Goal: Information Seeking & Learning: Understand process/instructions

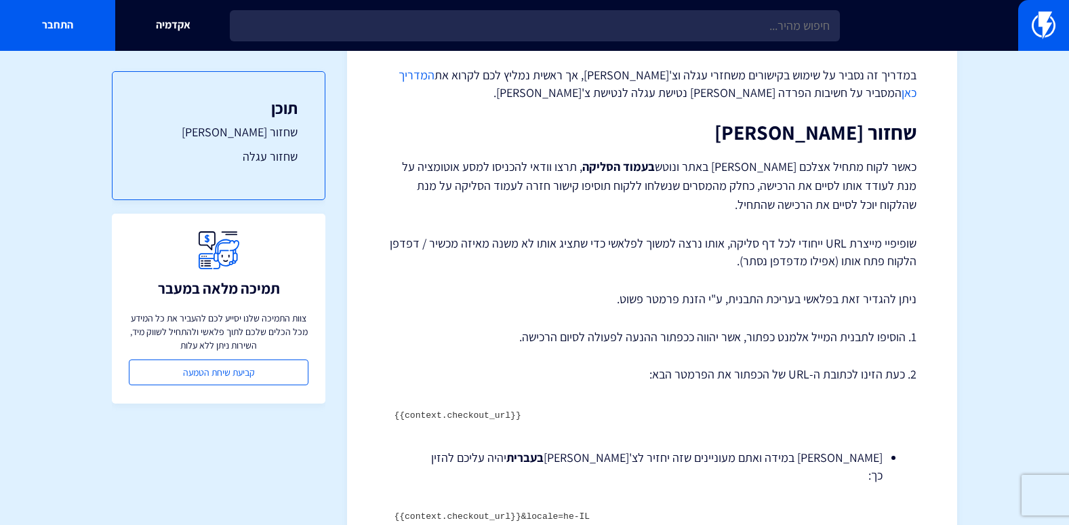
scroll to position [203, 0]
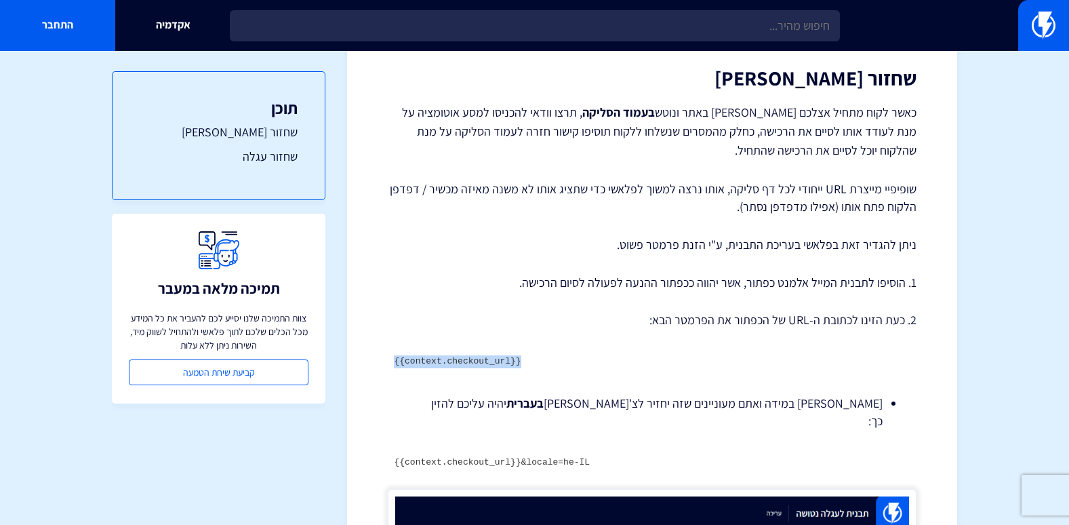
drag, startPoint x: 522, startPoint y: 330, endPoint x: 375, endPoint y: 332, distance: 147.2
click at [375, 332] on div "מרכז תמיכה תבניות דיוור אלקטרוני קישורי שחזור עגלה וצ'[PERSON_NAME] – שופיפיי ב…" at bounding box center [652, 484] width 610 height 1232
click at [649, 391] on div "קישורי שחזור עגלה וצ'[PERSON_NAME] – שופיפיי במדריך זה נסביר על שימוש בקישורים …" at bounding box center [652, 489] width 529 height 1100
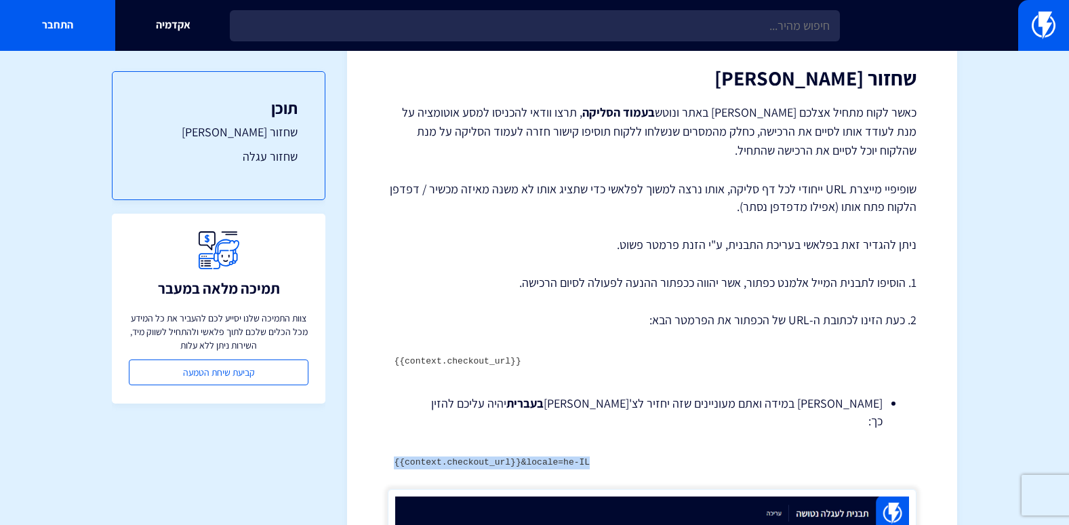
drag, startPoint x: 584, startPoint y: 420, endPoint x: 391, endPoint y: 424, distance: 193.3
click at [391, 450] on pre "{{context.checkout_url}}&locale=he-IL" at bounding box center [652, 463] width 529 height 26
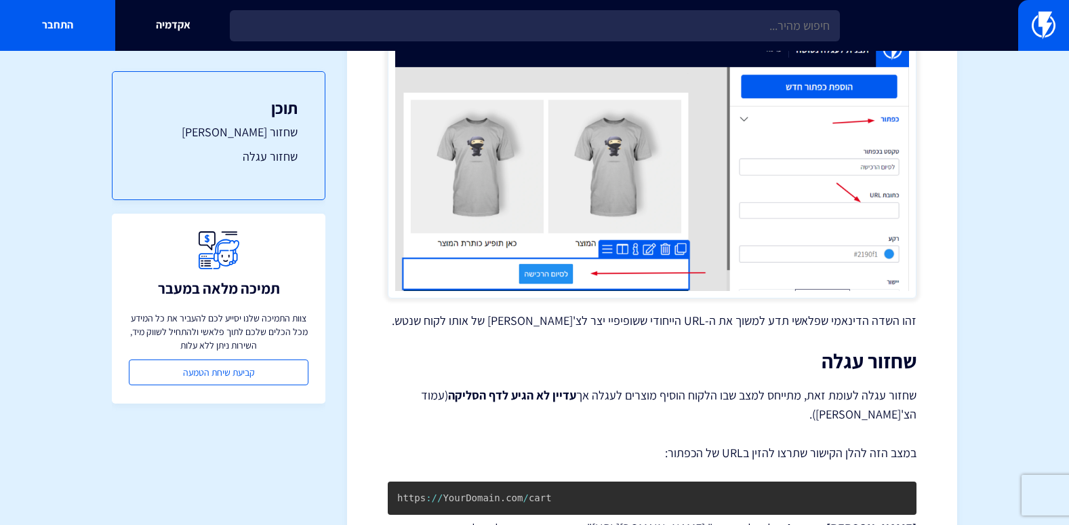
scroll to position [751, 0]
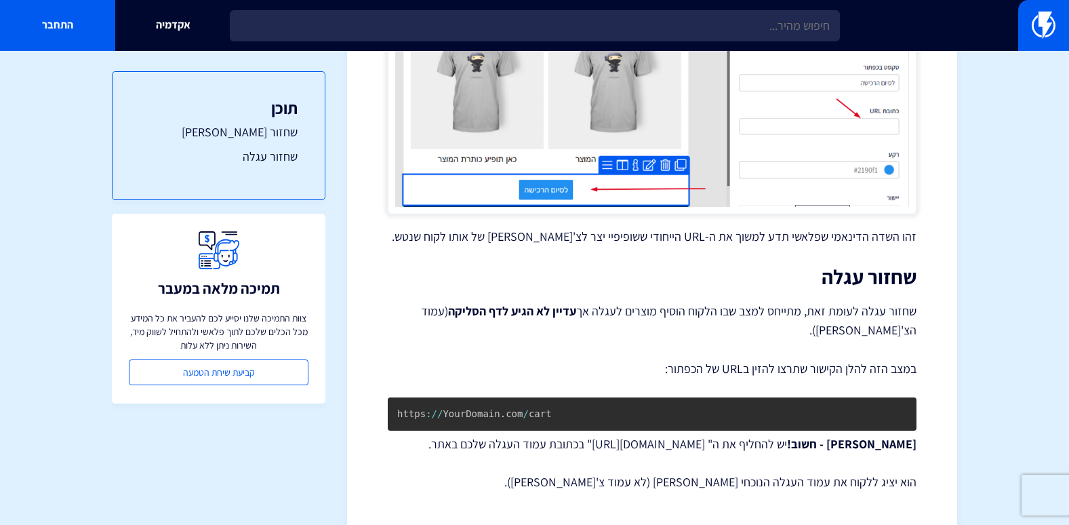
drag, startPoint x: 758, startPoint y: 396, endPoint x: 644, endPoint y: 400, distance: 114.0
click at [644, 435] on p "[PERSON_NAME] - חשוב! יש להחליף את ה" [DOMAIN_NAME][URL]" בכתובת עמוד העגלה שלכ…" at bounding box center [652, 444] width 529 height 18
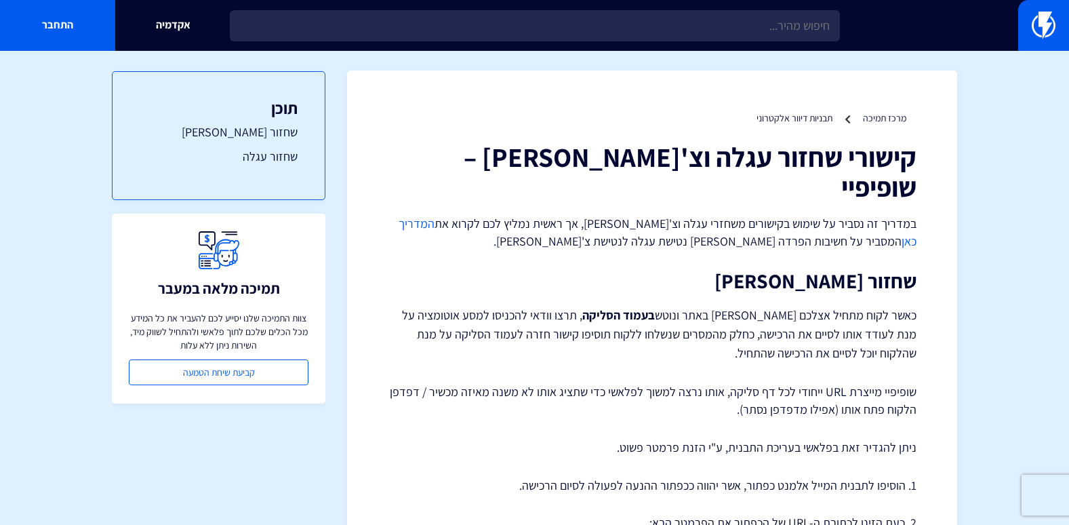
scroll to position [0, 0]
